Goal: Navigation & Orientation: Find specific page/section

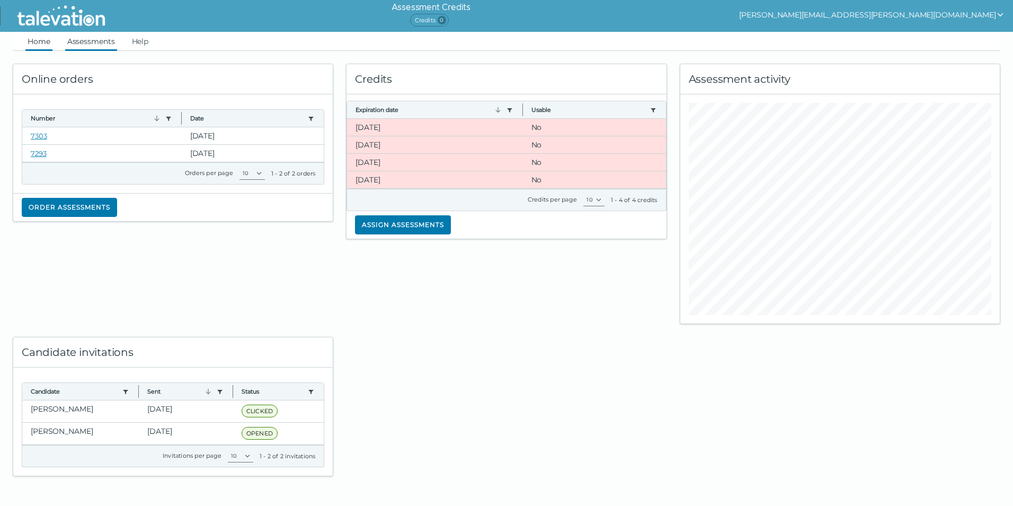
click at [98, 45] on link "Assessments" at bounding box center [91, 41] width 52 height 19
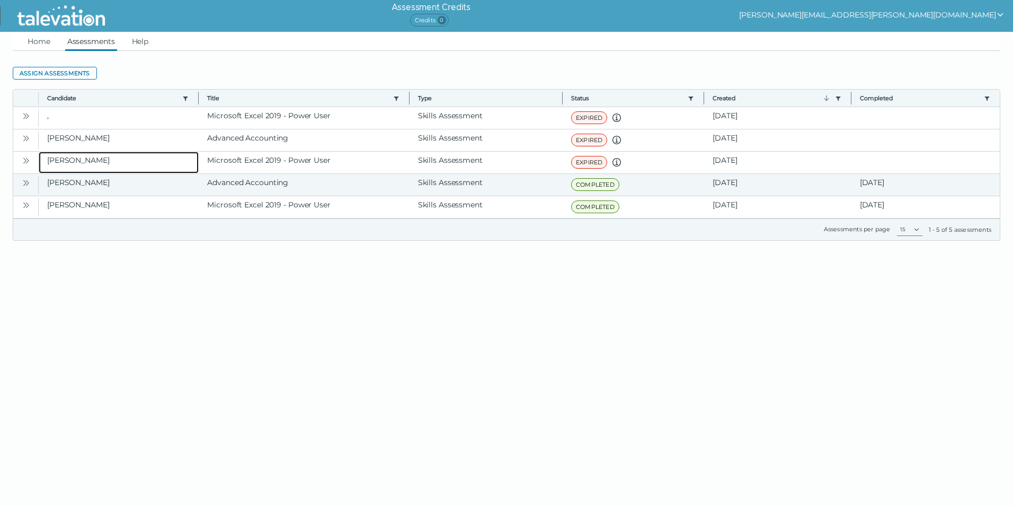
click at [104, 161] on clr-dg-cell "[PERSON_NAME]" at bounding box center [119, 163] width 160 height 22
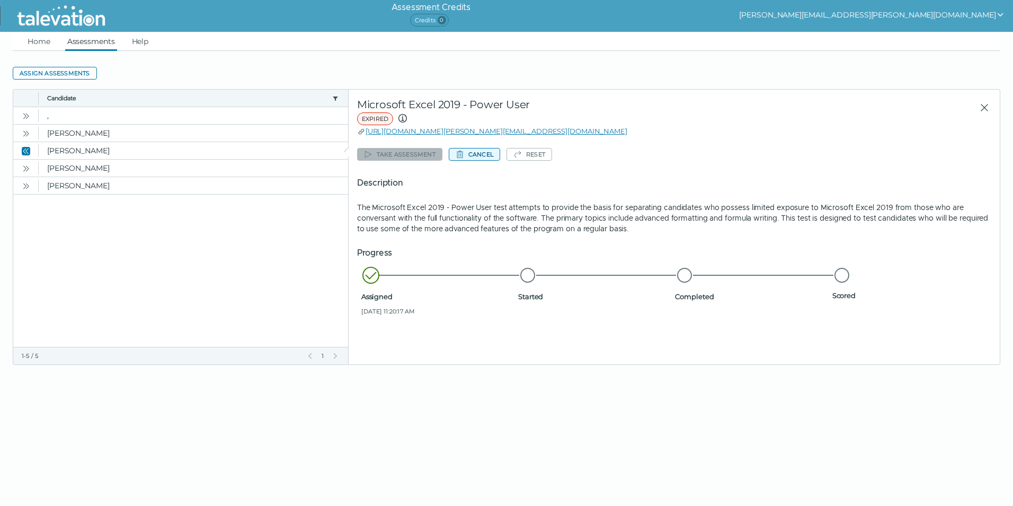
click at [472, 154] on button "Cancel" at bounding box center [474, 154] width 51 height 13
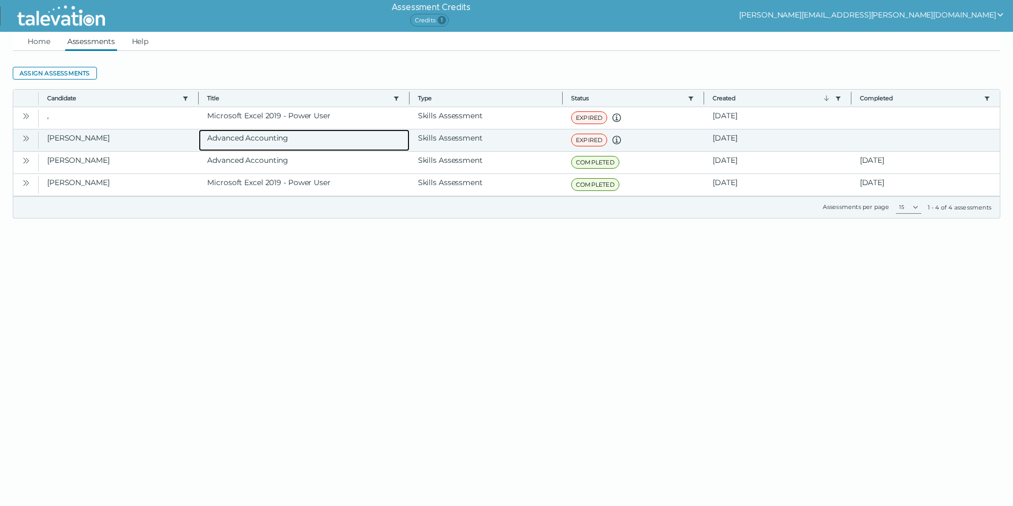
click at [217, 140] on clr-dg-cell "Advanced Accounting" at bounding box center [304, 140] width 210 height 22
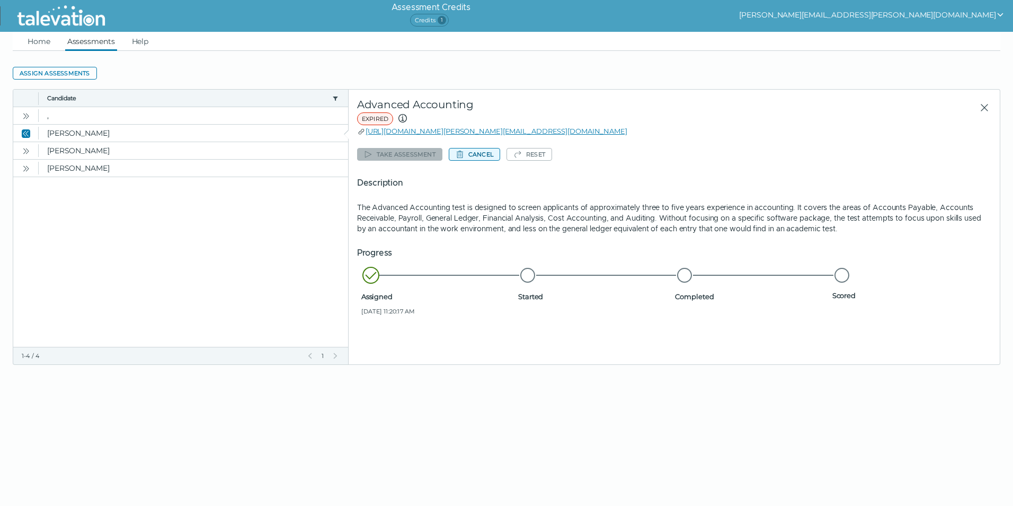
click at [464, 154] on button "Cancel" at bounding box center [474, 154] width 51 height 13
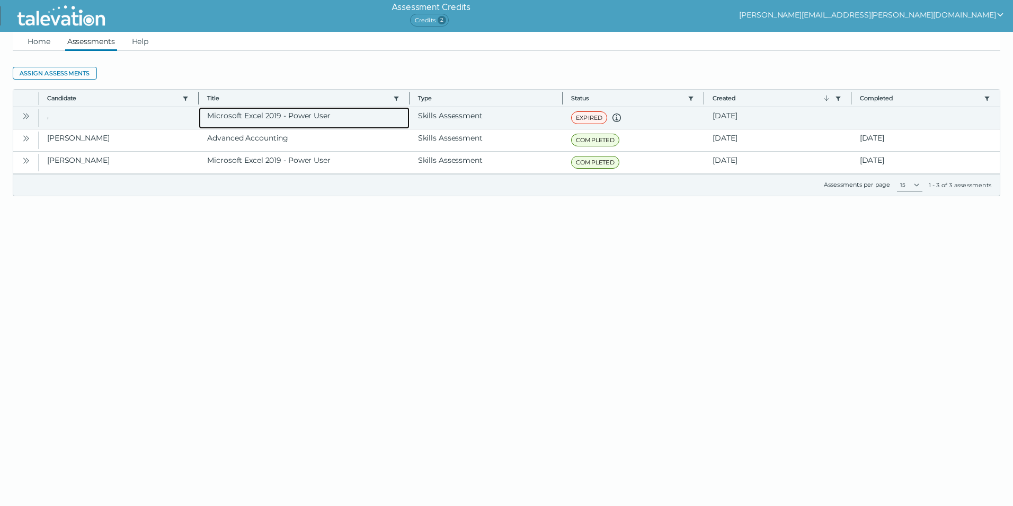
click at [315, 117] on clr-dg-cell "Microsoft Excel 2019 - Power User" at bounding box center [304, 118] width 210 height 22
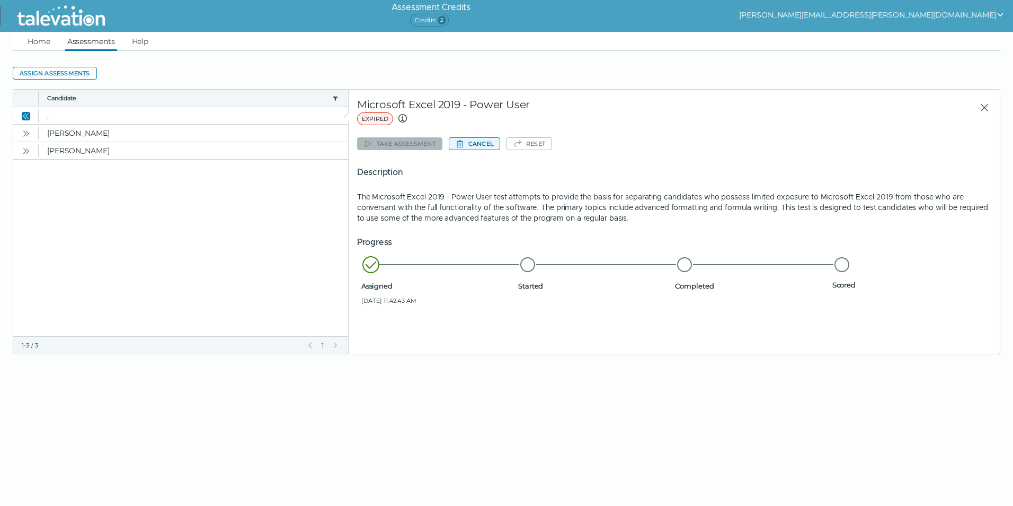
click at [466, 144] on button "Cancel" at bounding box center [474, 143] width 51 height 13
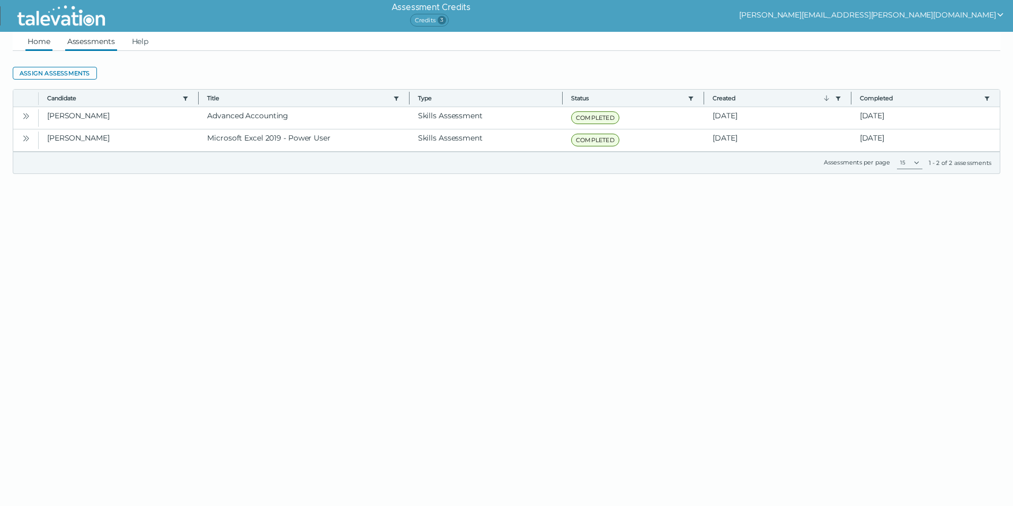
click at [41, 46] on link "Home" at bounding box center [38, 41] width 27 height 19
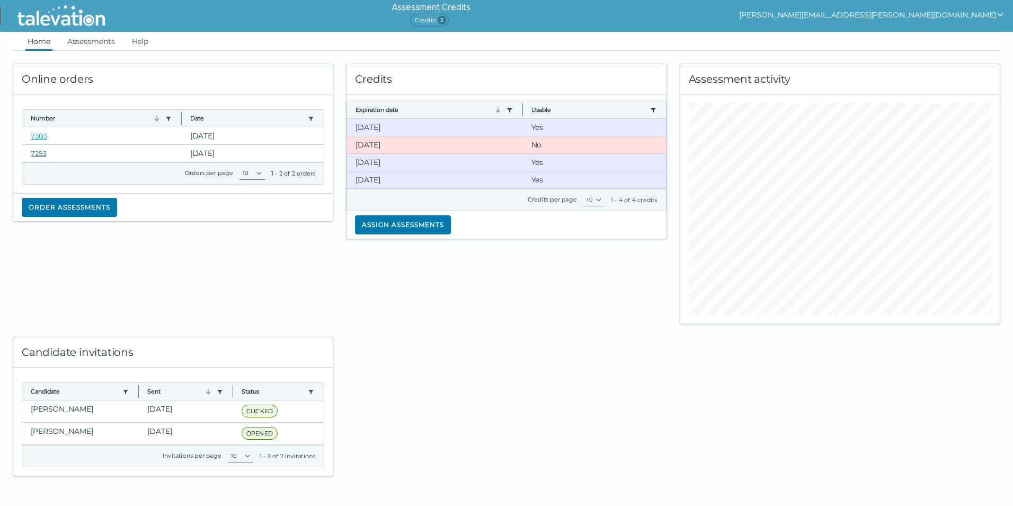
click at [499, 331] on div at bounding box center [506, 400] width 333 height 152
click at [454, 179] on clr-dg-cell "[DATE]" at bounding box center [434, 179] width 175 height 17
click at [449, 165] on clr-dg-cell "[DATE]" at bounding box center [434, 162] width 175 height 17
click at [441, 129] on clr-dg-cell "[DATE]" at bounding box center [434, 127] width 175 height 17
click at [578, 385] on div at bounding box center [506, 400] width 333 height 152
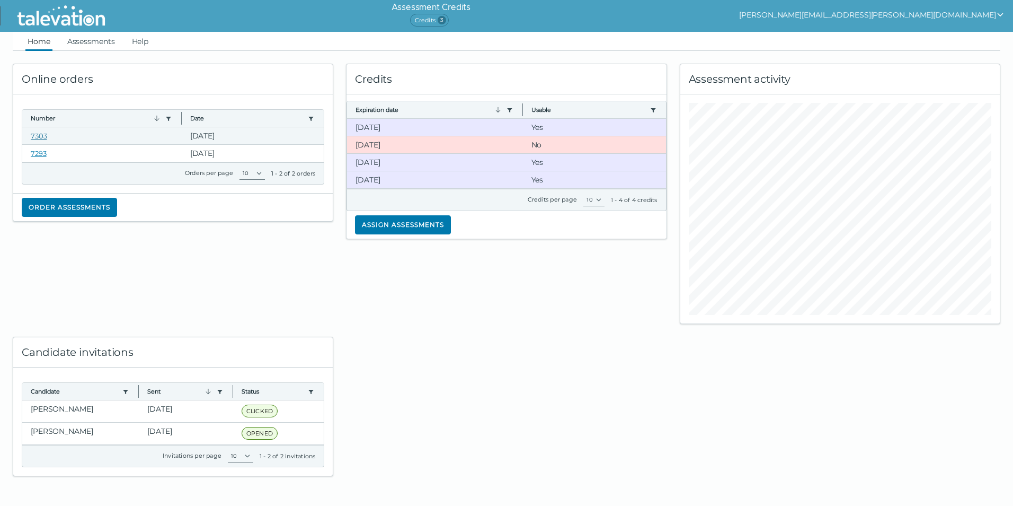
click at [38, 134] on link "7303" at bounding box center [39, 135] width 16 height 8
click at [37, 149] on link "7293" at bounding box center [39, 153] width 16 height 8
